Goal: Information Seeking & Learning: Check status

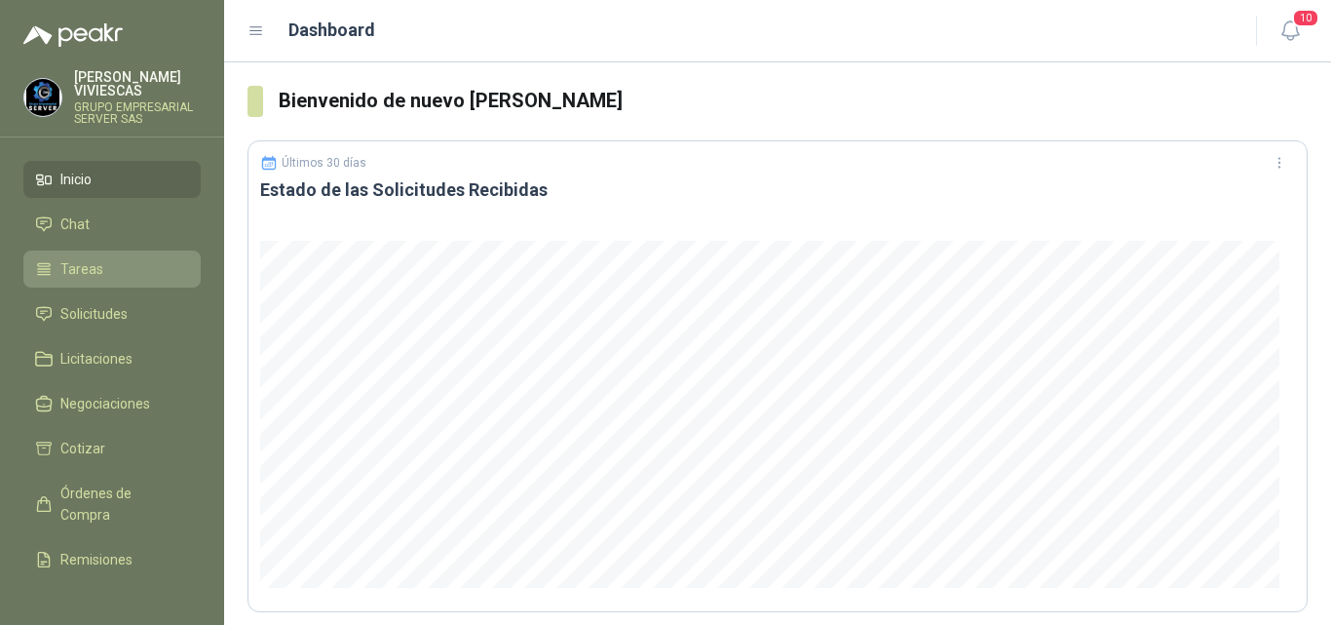
click at [86, 267] on span "Tareas" at bounding box center [81, 268] width 43 height 21
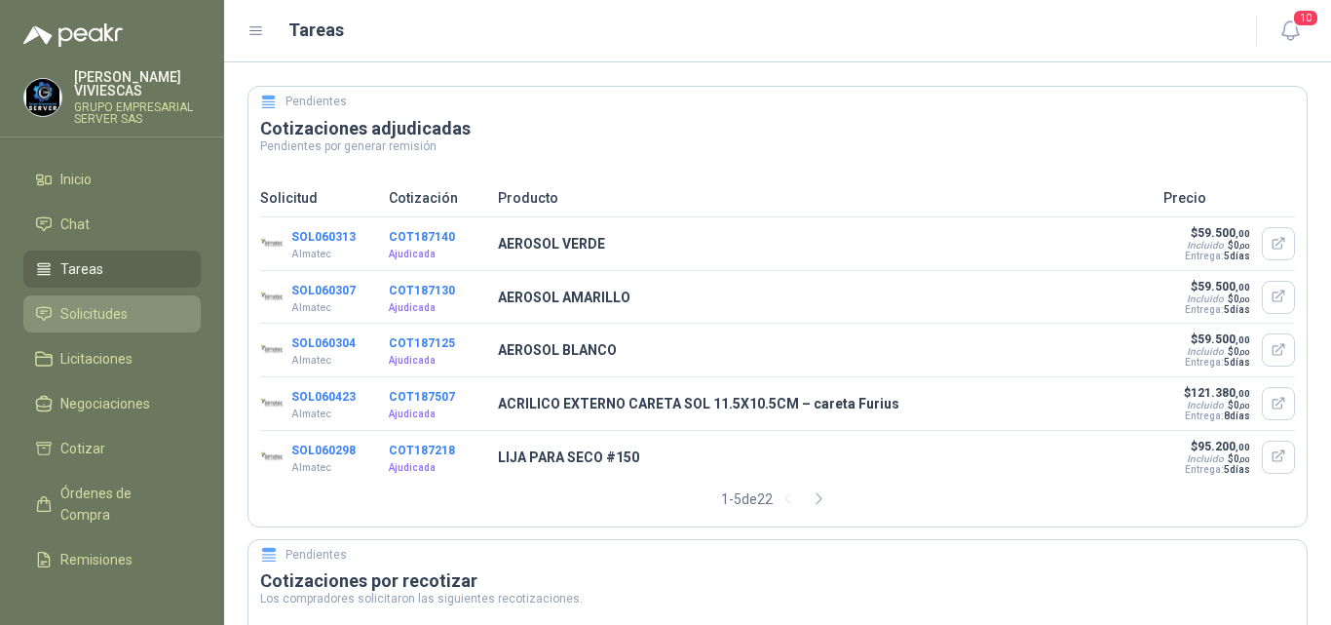
click at [88, 311] on span "Solicitudes" at bounding box center [93, 313] width 67 height 21
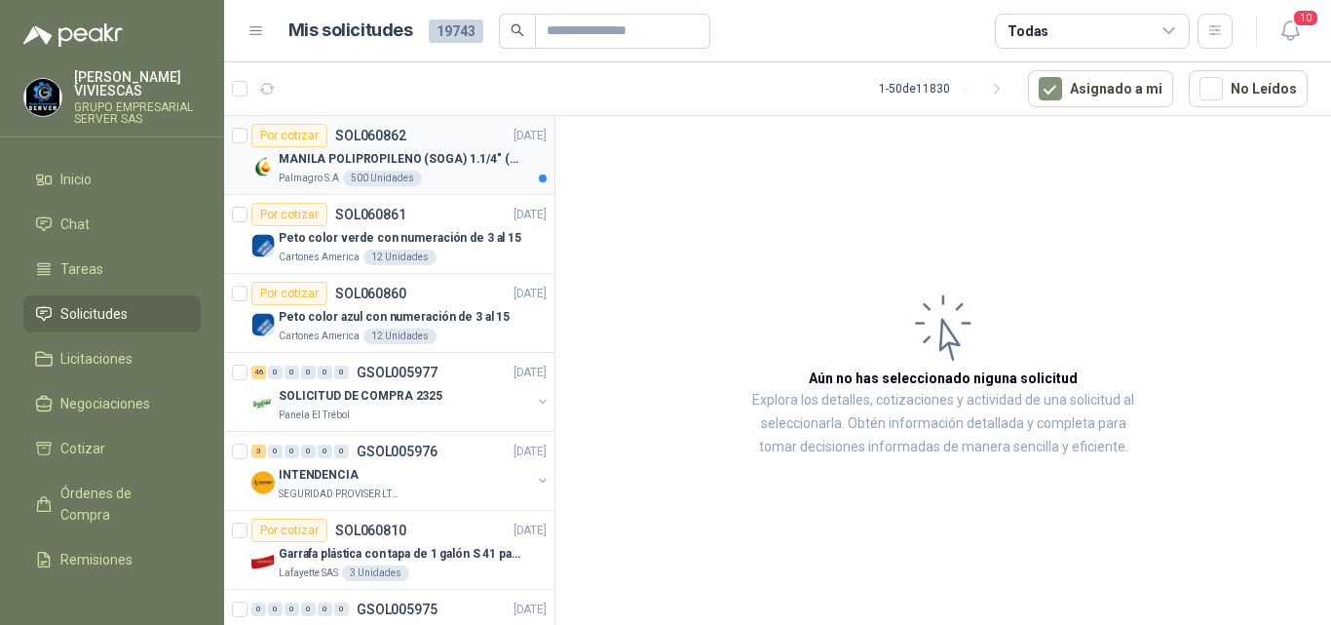
click at [432, 160] on p "MANILA POLIPROPILENO (SOGA) 1.1/4" (32MM) marca tesicol" at bounding box center [400, 159] width 243 height 19
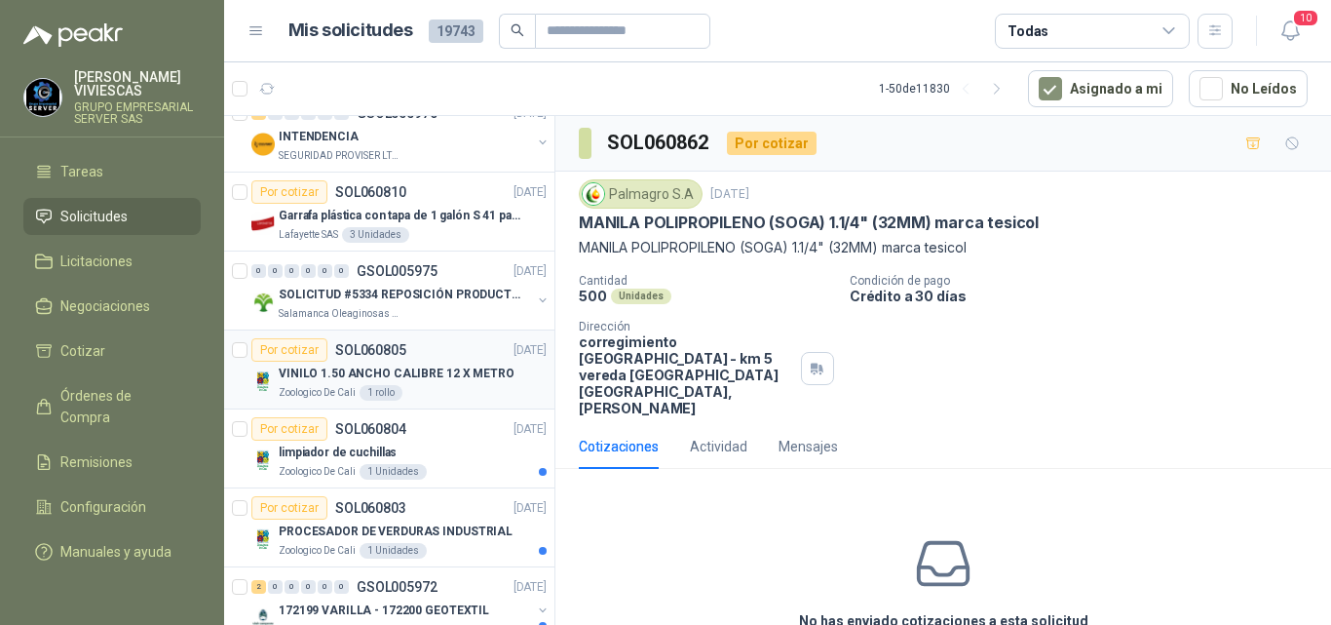
scroll to position [487, 0]
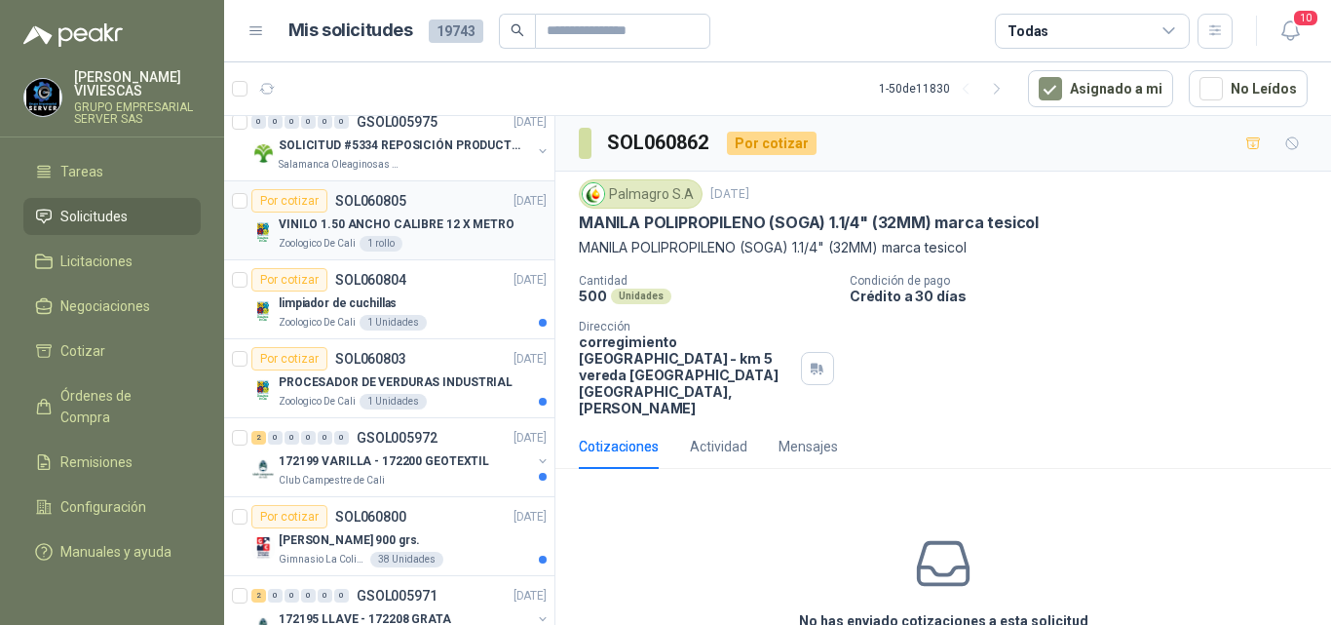
click at [434, 220] on p "VINILO 1.50 ANCHO CALIBRE 12 X METRO" at bounding box center [397, 224] width 236 height 19
